Goal: Book appointment/travel/reservation

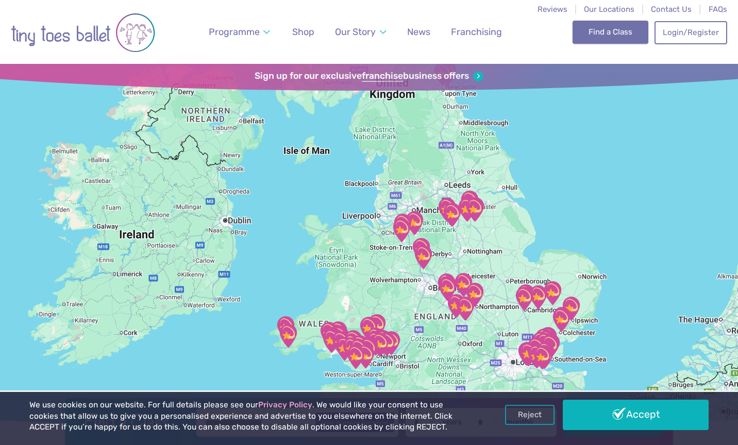
click at [595, 39] on link "Find a Class" at bounding box center [610, 32] width 76 height 23
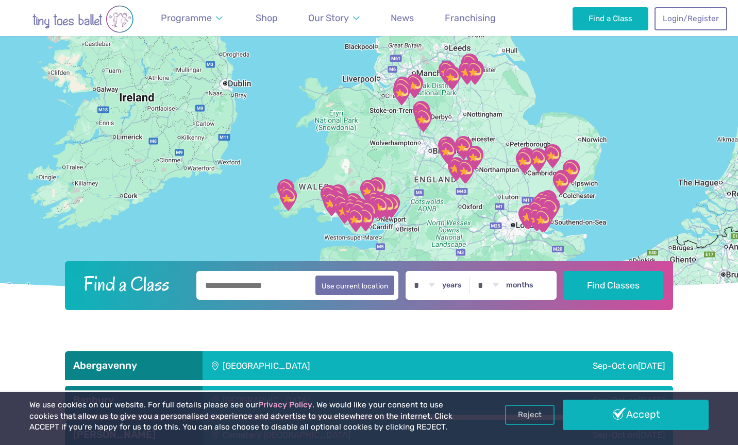
scroll to position [138, 0]
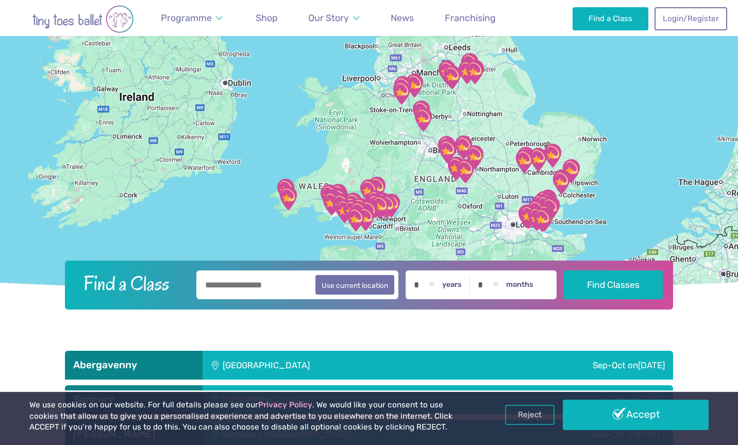
click at [250, 284] on input "text" at bounding box center [297, 285] width 202 height 29
type input "*********"
select select "*"
click at [643, 280] on button "Find Classes" at bounding box center [613, 284] width 99 height 29
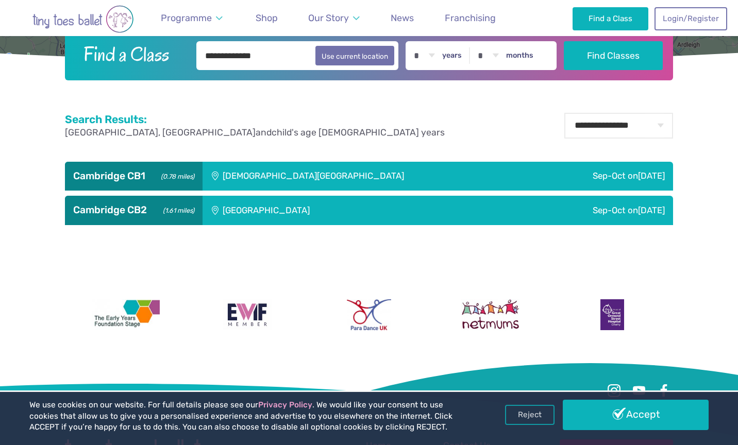
scroll to position [368, 0]
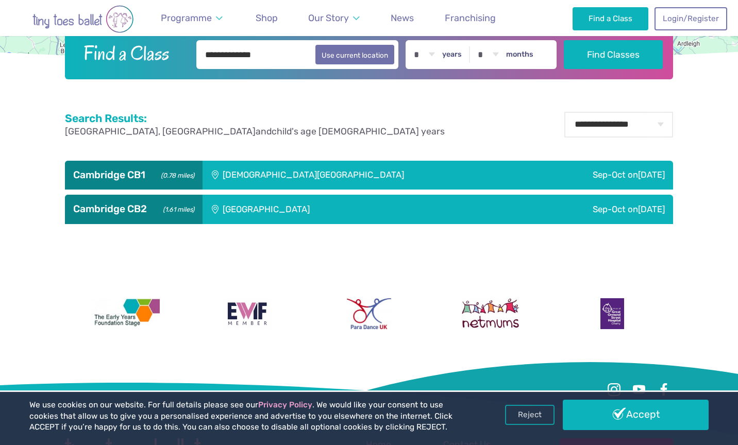
click at [460, 172] on div "[DEMOGRAPHIC_DATA][GEOGRAPHIC_DATA]" at bounding box center [368, 175] width 330 height 29
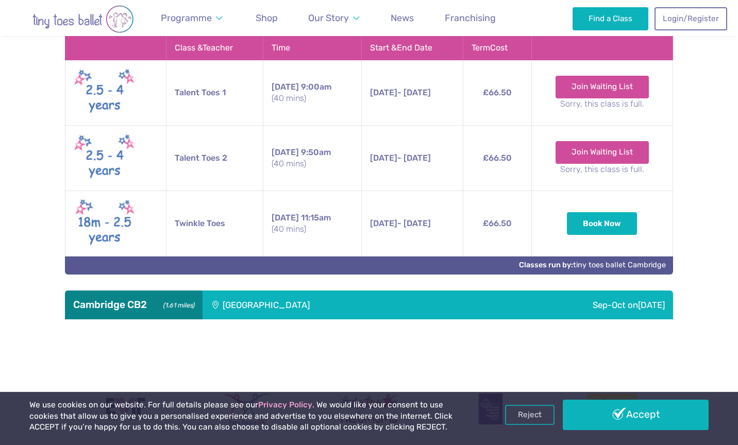
scroll to position [520, 0]
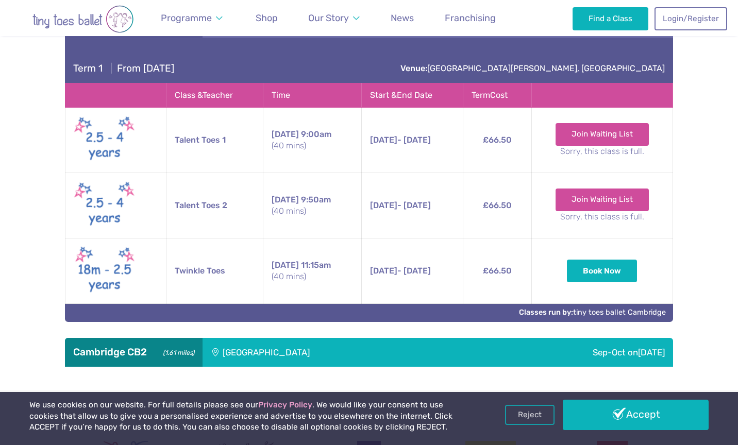
click at [395, 345] on div "[GEOGRAPHIC_DATA]" at bounding box center [336, 352] width 266 height 29
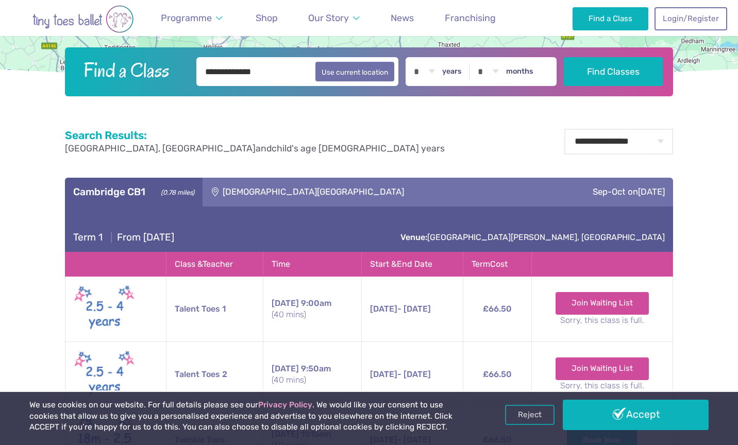
scroll to position [123, 0]
